Goal: Task Accomplishment & Management: Manage account settings

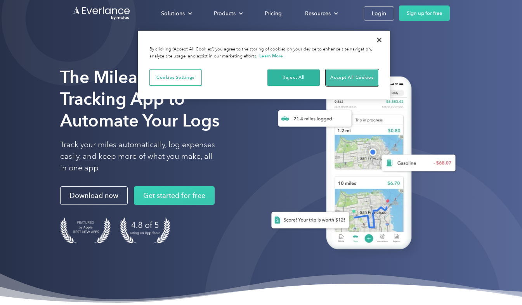
click at [337, 78] on button "Accept All Cookies" at bounding box center [352, 78] width 52 height 16
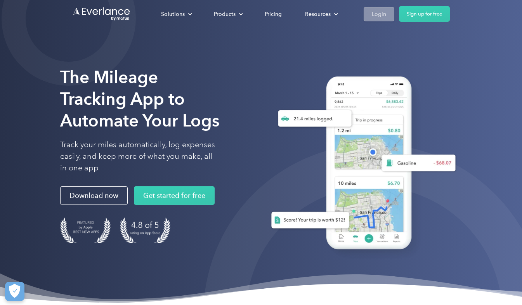
click at [385, 14] on div "Login" at bounding box center [379, 14] width 14 height 10
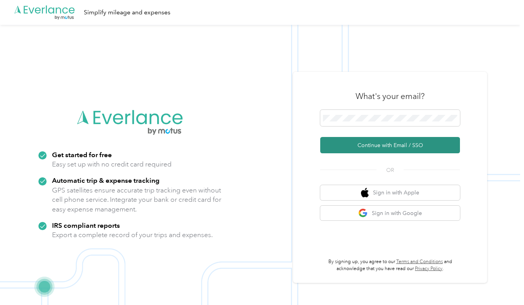
click at [378, 143] on button "Continue with Email / SSO" at bounding box center [390, 145] width 140 height 16
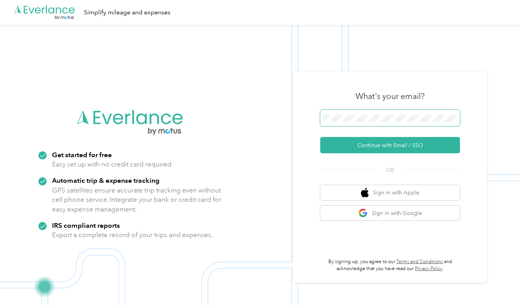
click at [321, 116] on div "What's your email? Continue with Email / SSO OR Sign in with Apple Sign in with…" at bounding box center [390, 177] width 194 height 211
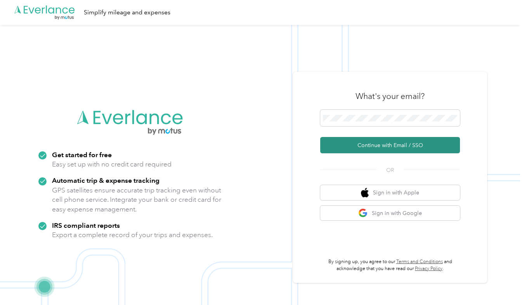
click at [384, 144] on button "Continue with Email / SSO" at bounding box center [390, 145] width 140 height 16
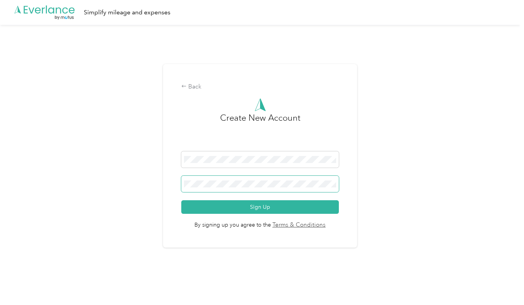
click at [181, 200] on button "Sign Up" at bounding box center [260, 207] width 158 height 14
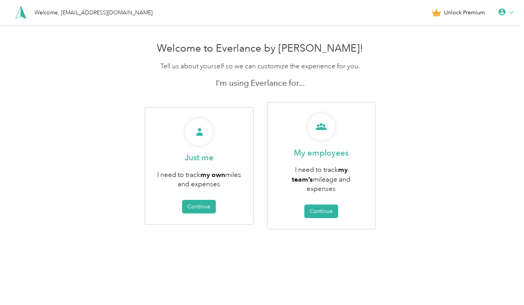
click at [513, 12] on icon at bounding box center [511, 12] width 5 height 5
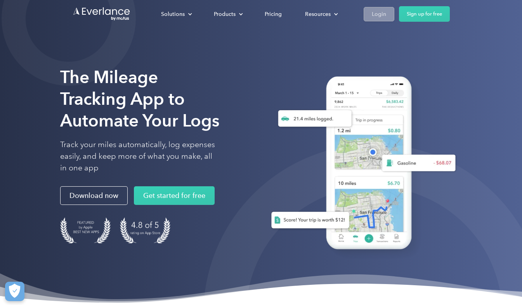
click at [383, 13] on div "Login" at bounding box center [379, 14] width 14 height 10
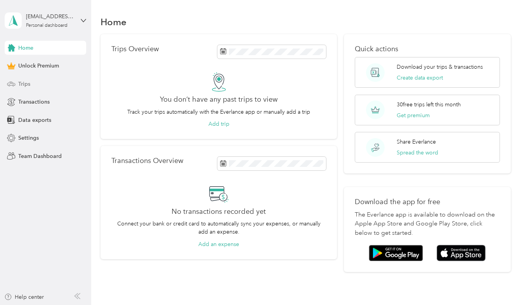
click at [22, 82] on span "Trips" at bounding box center [24, 84] width 12 height 8
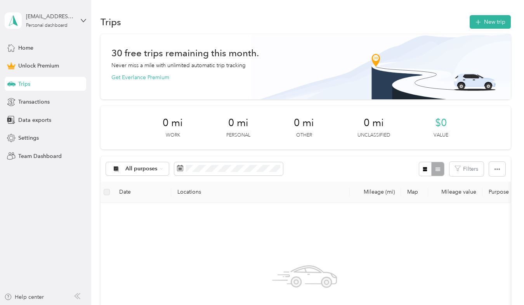
click at [78, 18] on div "cmacauto06@gmail.com Personal dashboard" at bounding box center [46, 20] width 82 height 27
click at [35, 66] on div "Log out" at bounding box center [86, 63] width 153 height 14
